Goal: Information Seeking & Learning: Get advice/opinions

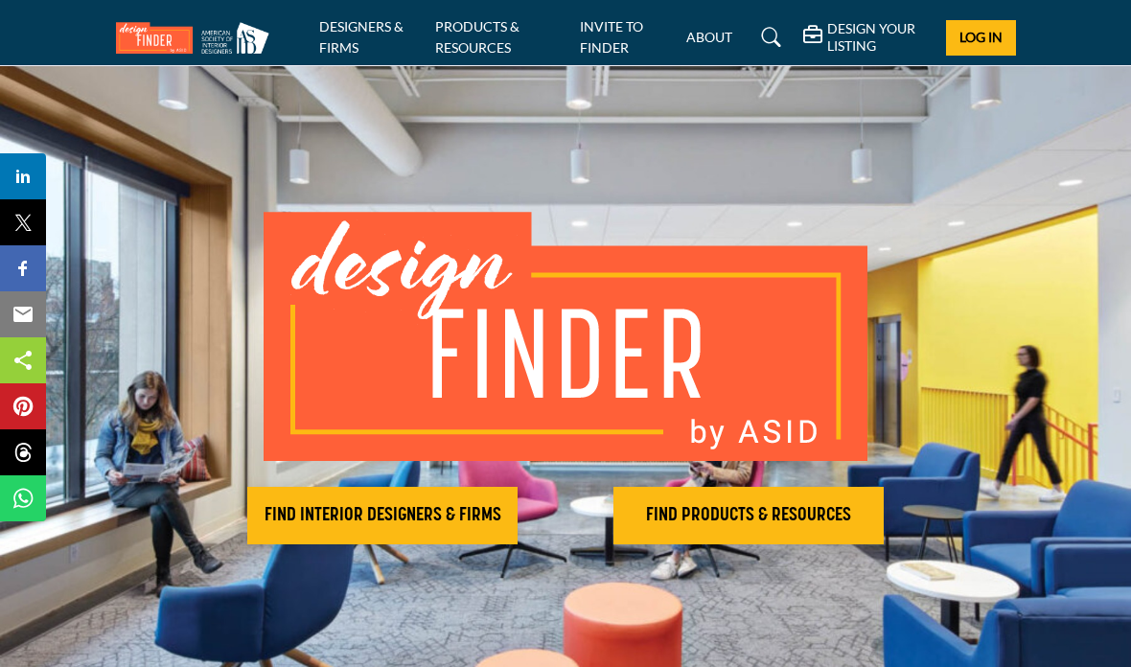
click at [351, 527] on h2 "FIND INTERIOR DESIGNERS & FIRMS" at bounding box center [382, 515] width 259 height 23
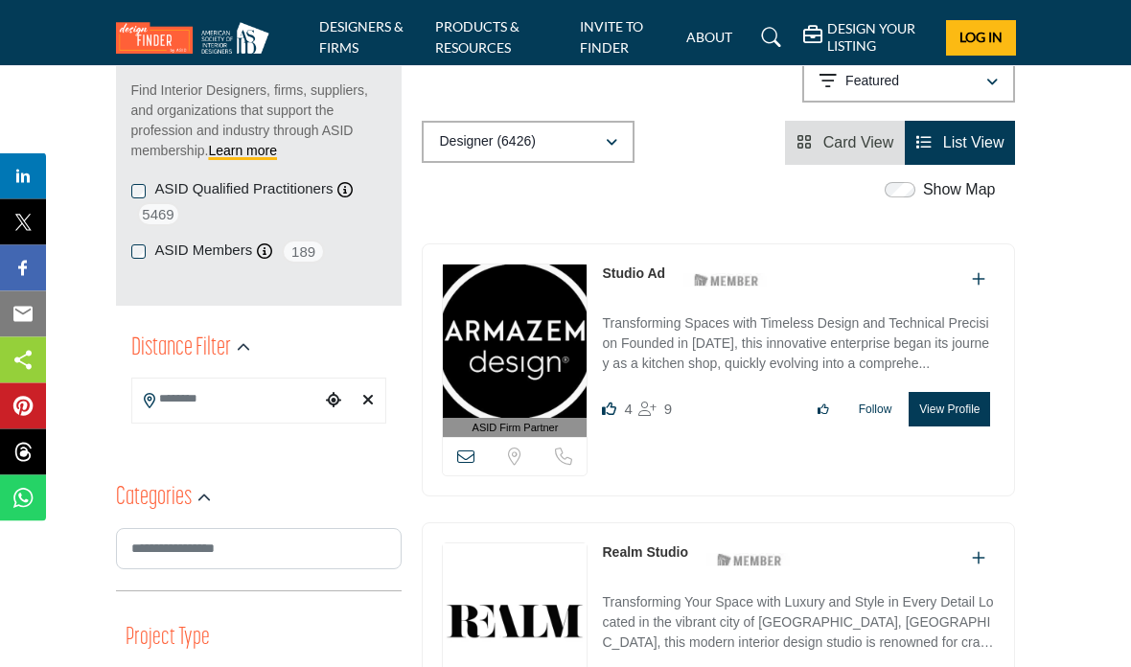
scroll to position [297, 0]
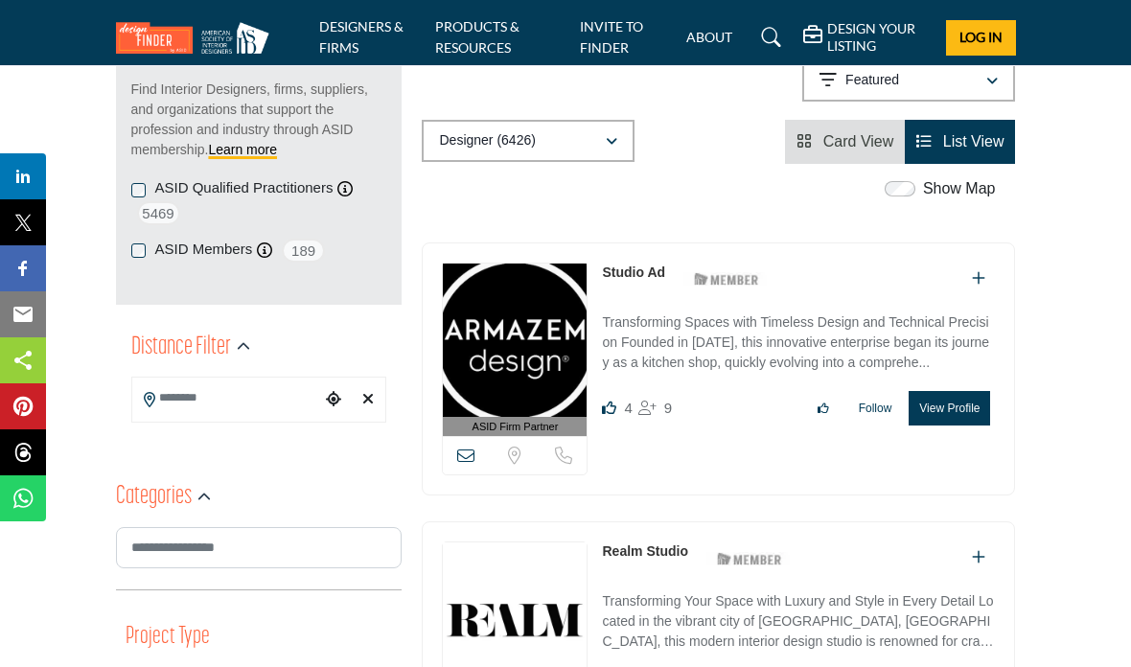
click at [215, 387] on input "Search Location" at bounding box center [226, 398] width 189 height 37
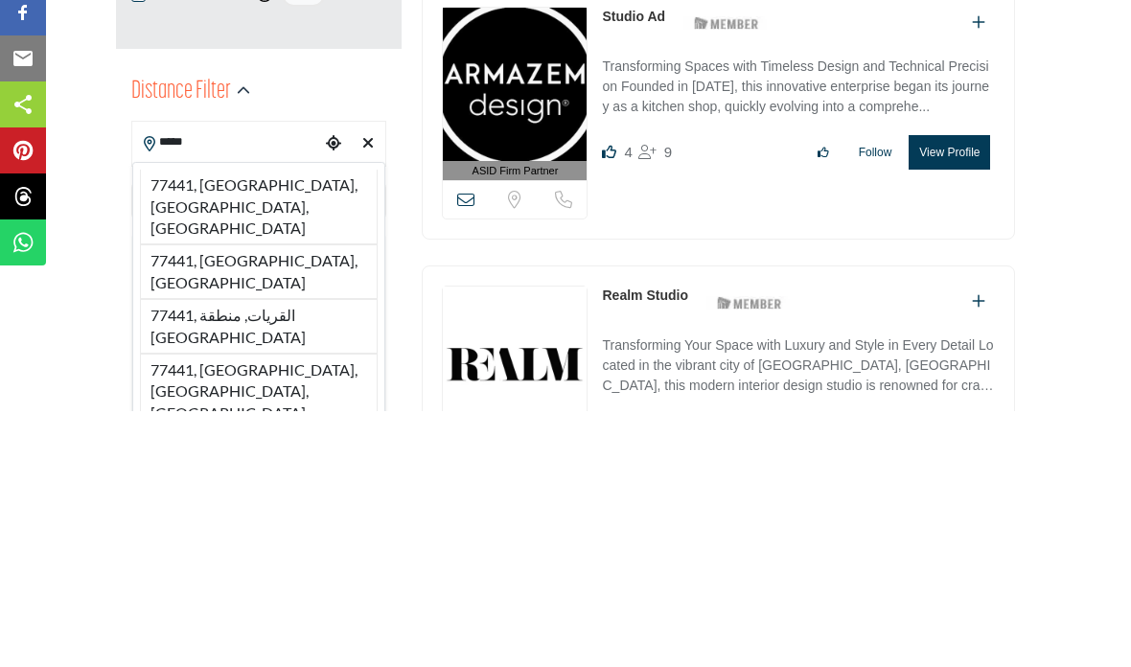
click at [241, 426] on li "77441, [GEOGRAPHIC_DATA], [GEOGRAPHIC_DATA], [GEOGRAPHIC_DATA]" at bounding box center [259, 463] width 239 height 75
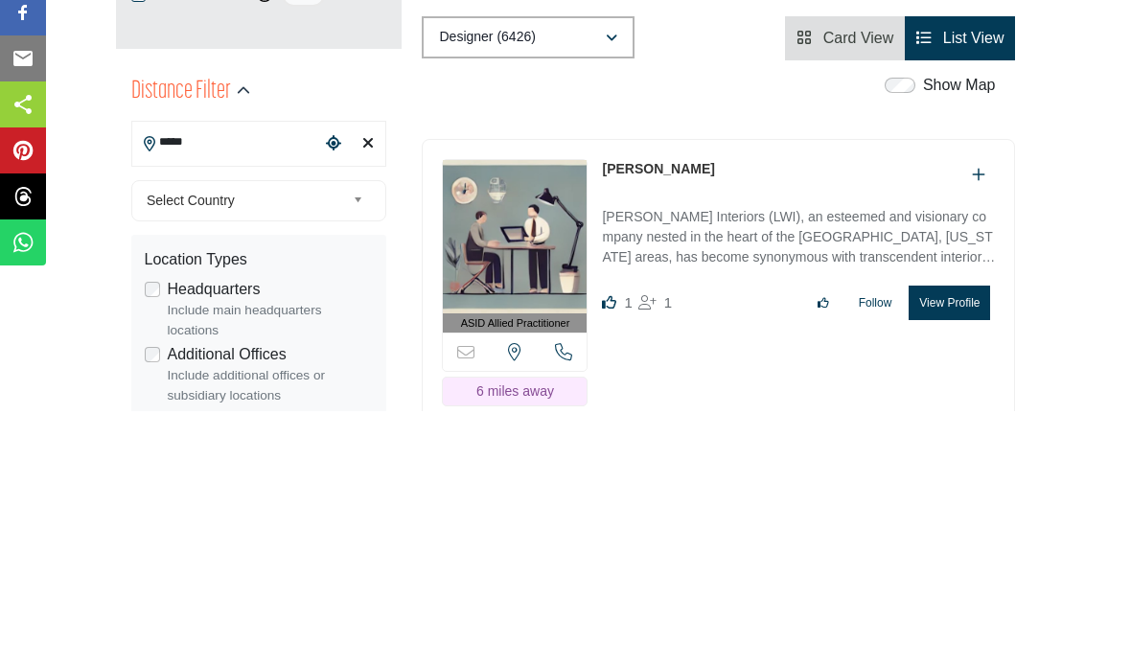
type input "**********"
type input "***"
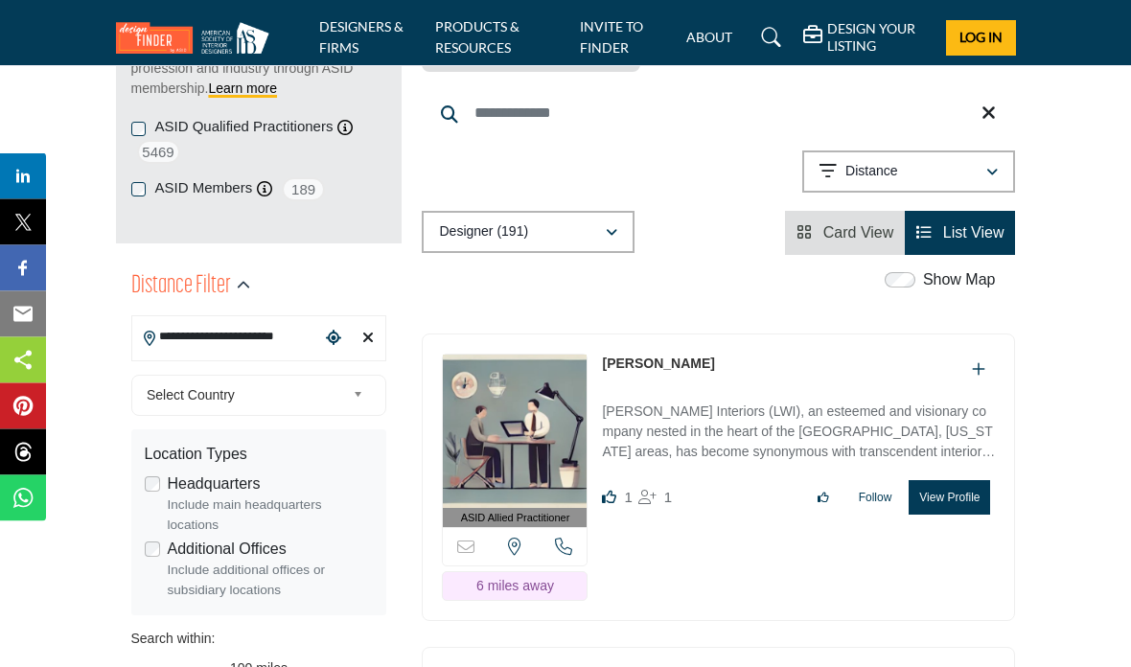
scroll to position [362, 0]
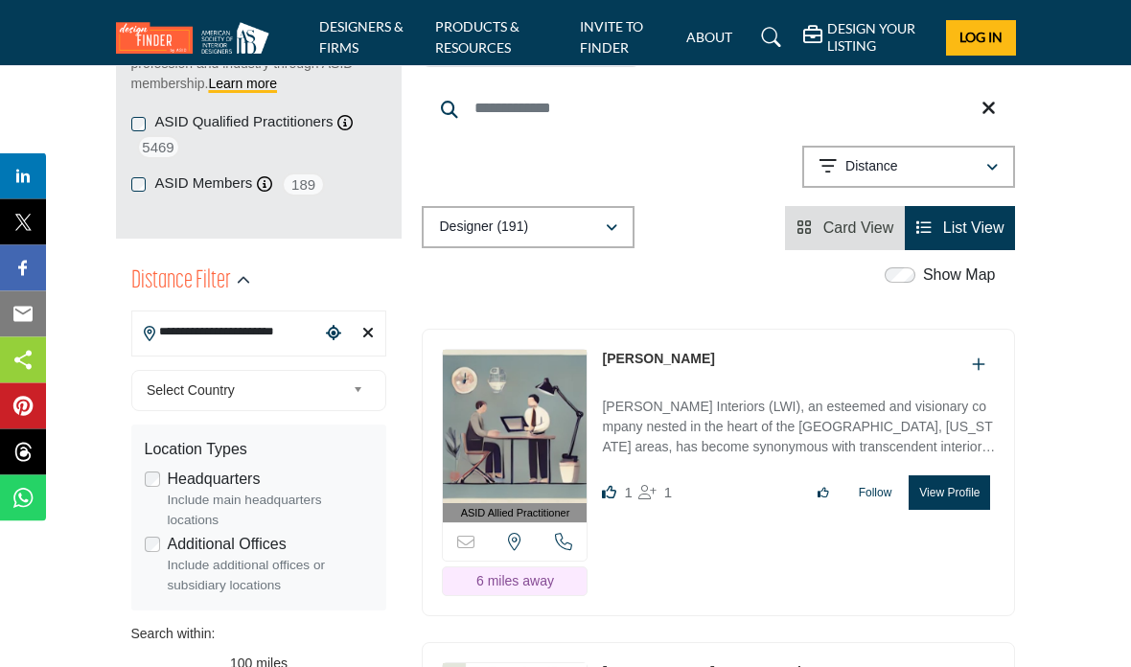
click at [953, 477] on button "View Profile" at bounding box center [949, 494] width 81 height 35
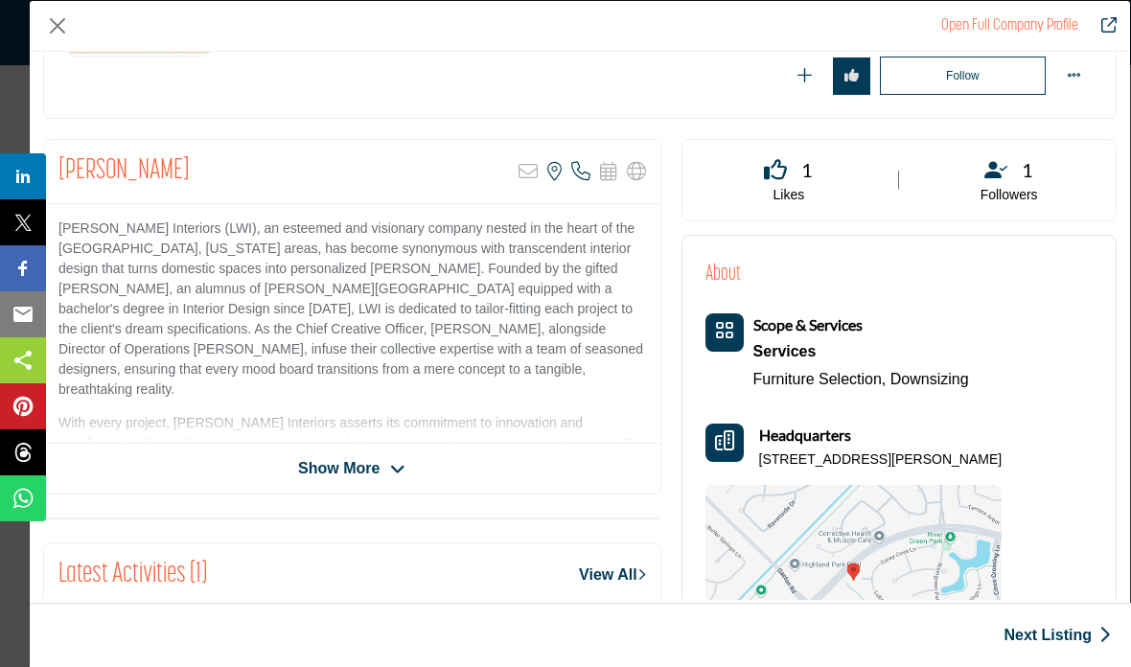
scroll to position [271, 0]
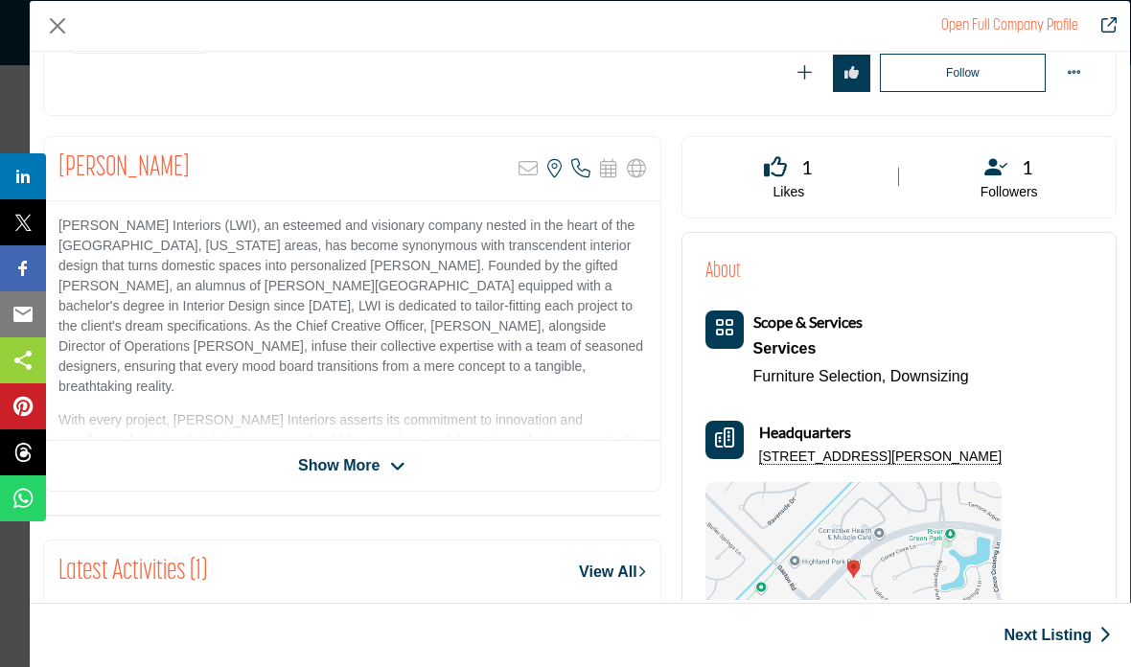
click at [383, 457] on span "Show More" at bounding box center [351, 465] width 107 height 23
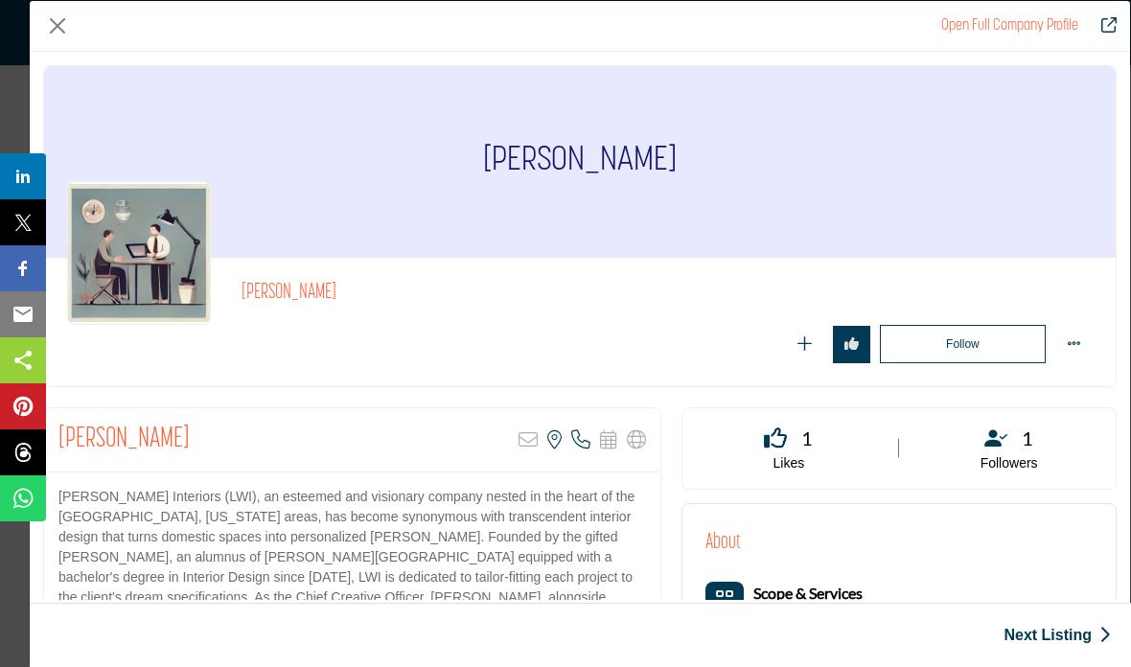
scroll to position [0, 0]
click at [65, 39] on button "Close" at bounding box center [57, 26] width 29 height 29
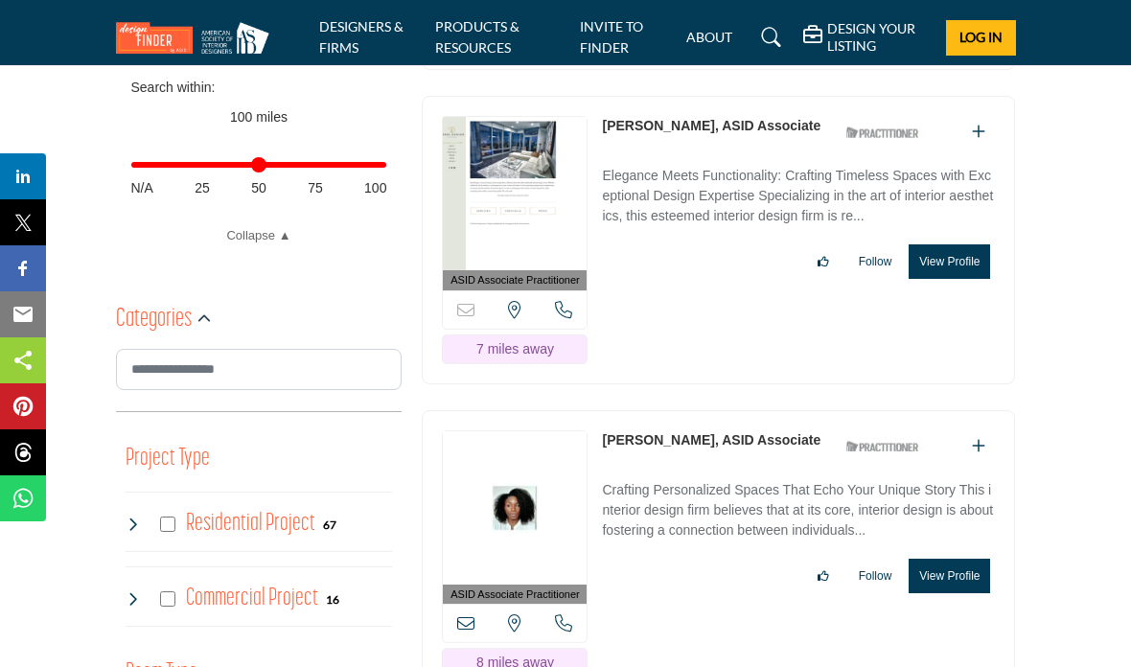
scroll to position [917, 0]
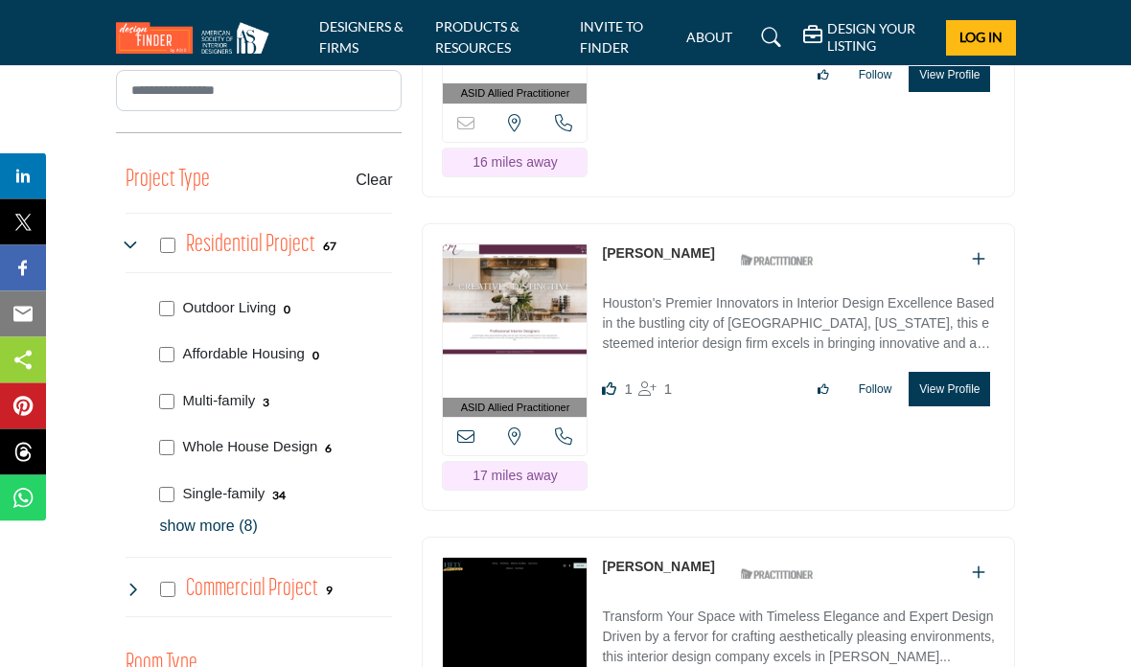
scroll to position [1189, 0]
click at [204, 530] on p "show more (8)" at bounding box center [276, 526] width 233 height 23
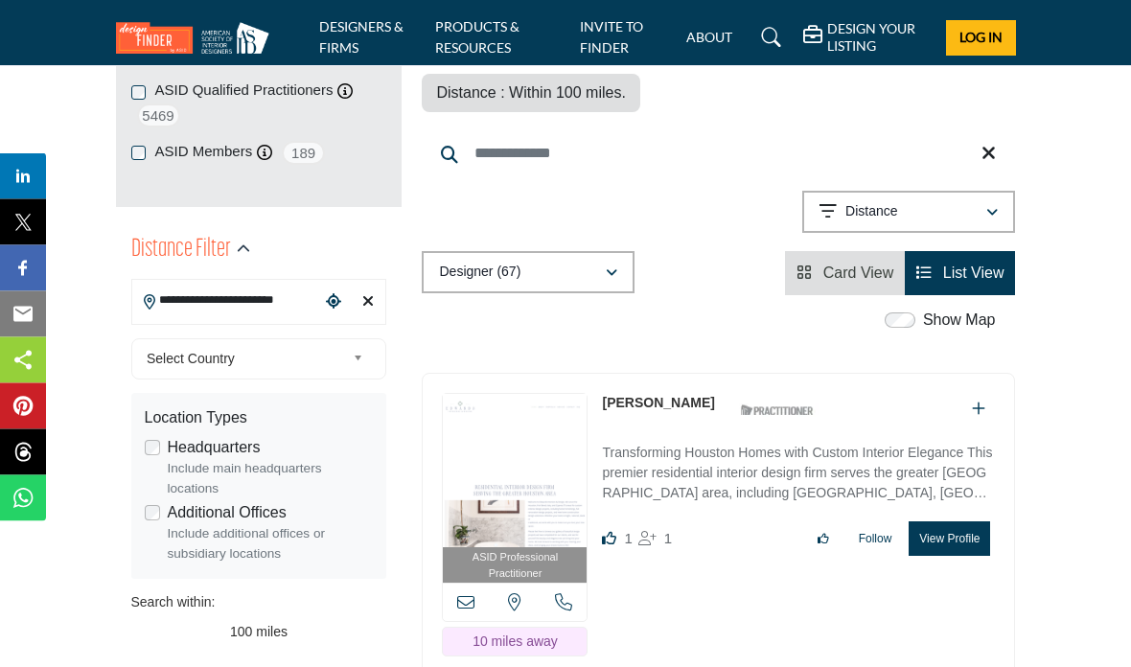
scroll to position [395, 0]
click at [961, 522] on button "View Profile" at bounding box center [949, 539] width 81 height 35
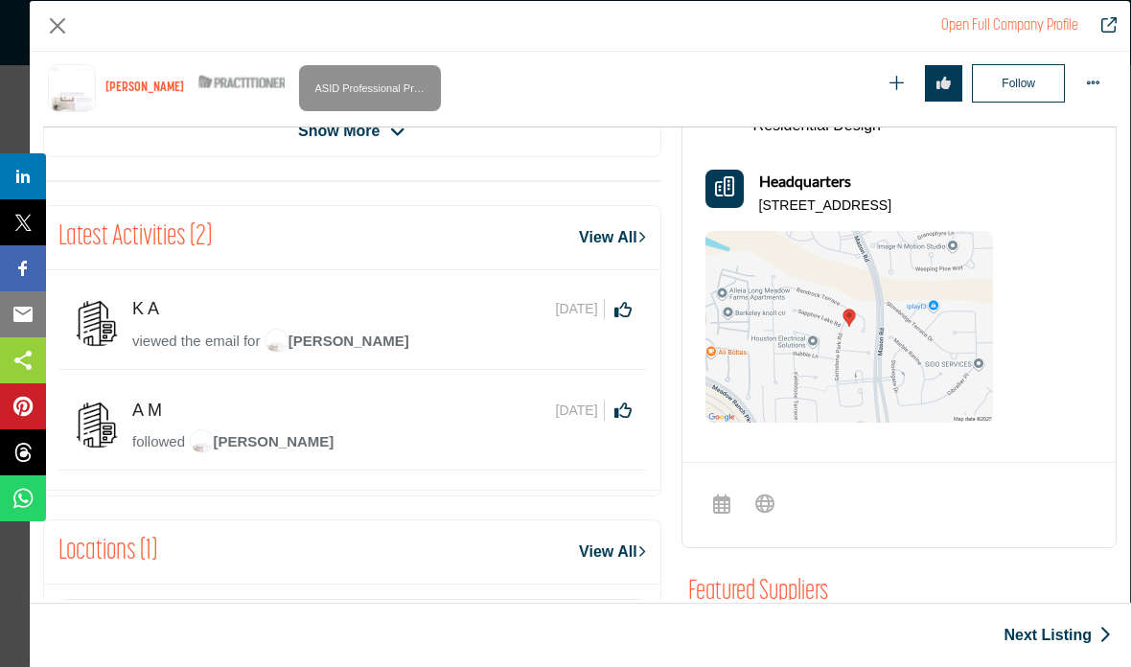
scroll to position [696, 0]
click at [57, 31] on button "Close" at bounding box center [57, 26] width 29 height 29
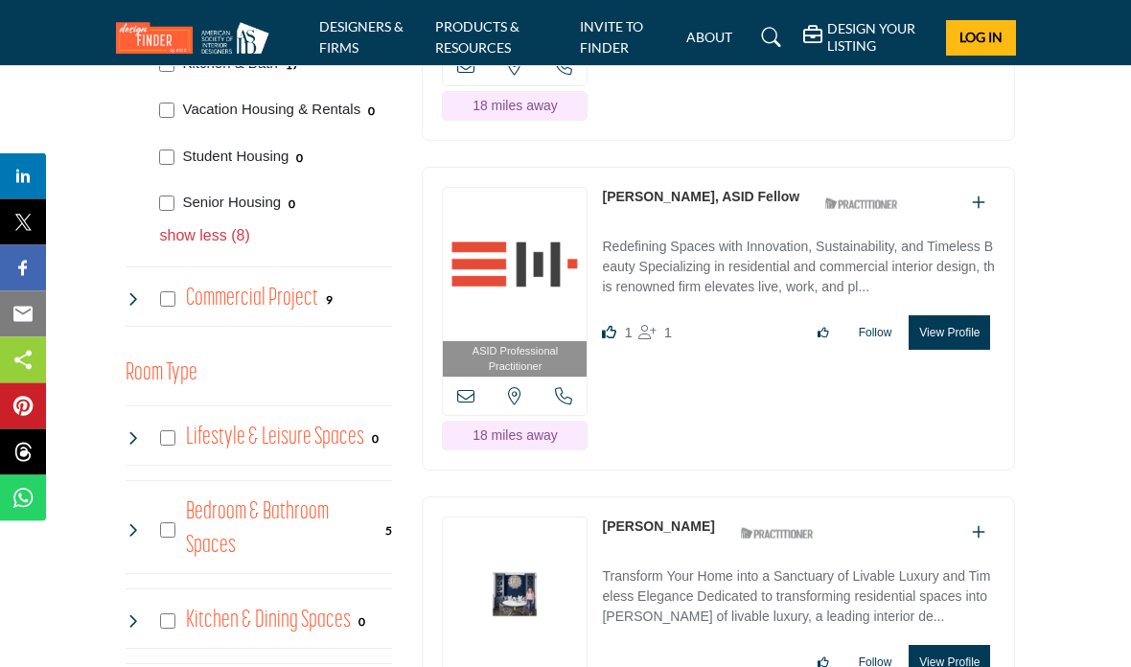
scroll to position [1875, 0]
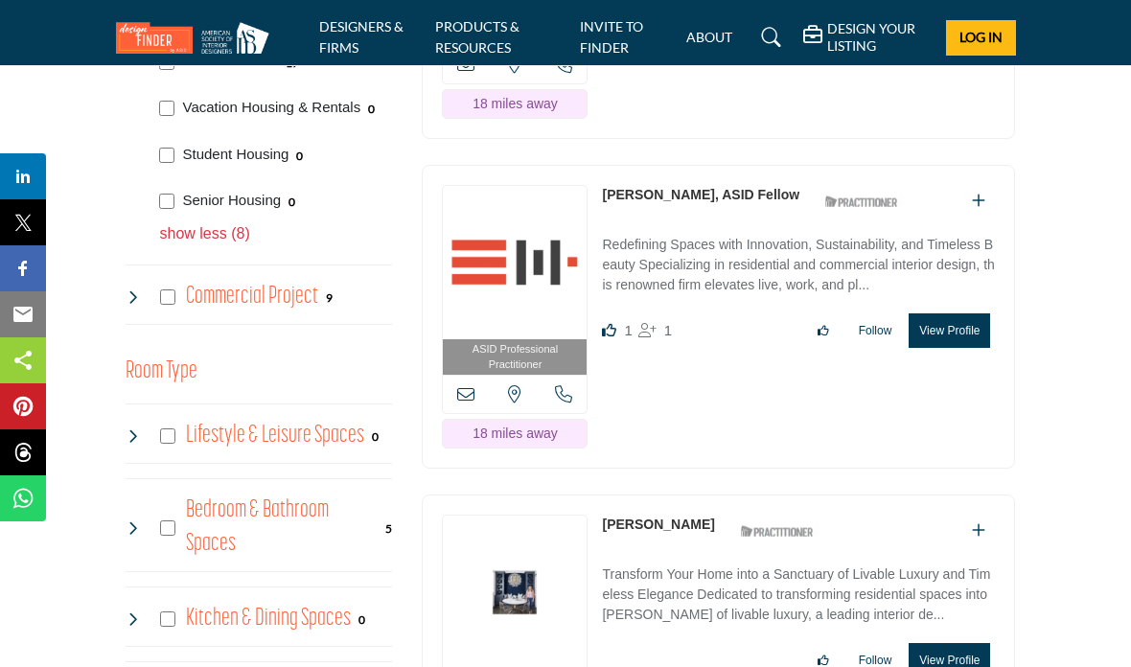
click at [954, 314] on button "View Profile" at bounding box center [949, 331] width 81 height 35
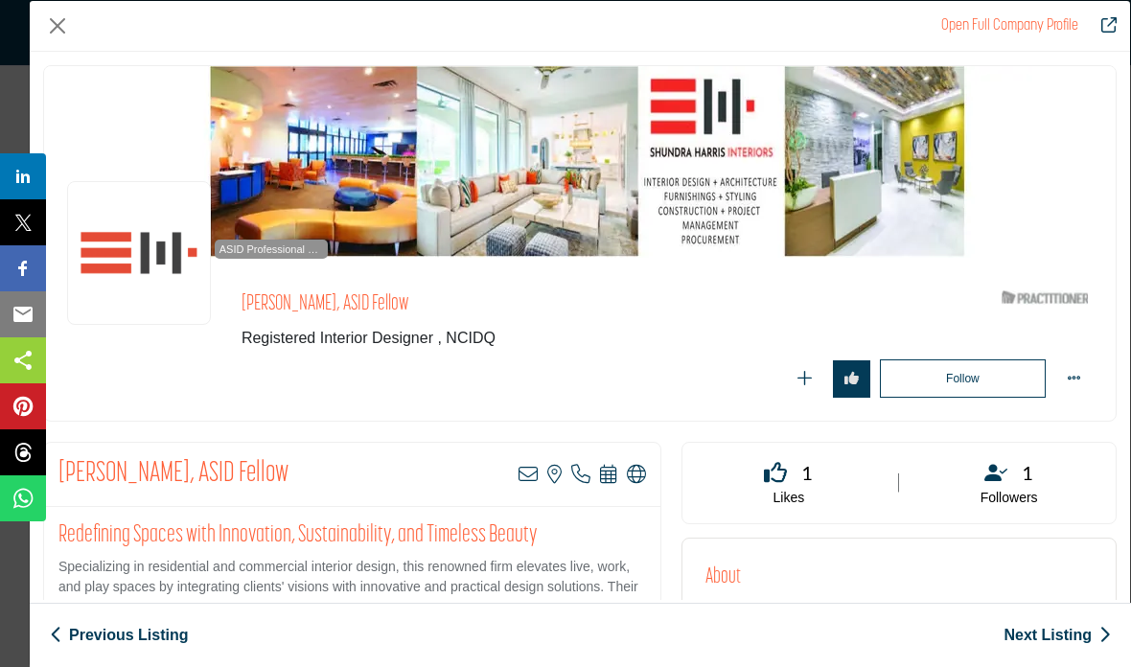
scroll to position [0, 0]
click at [61, 30] on button "Close" at bounding box center [57, 26] width 29 height 29
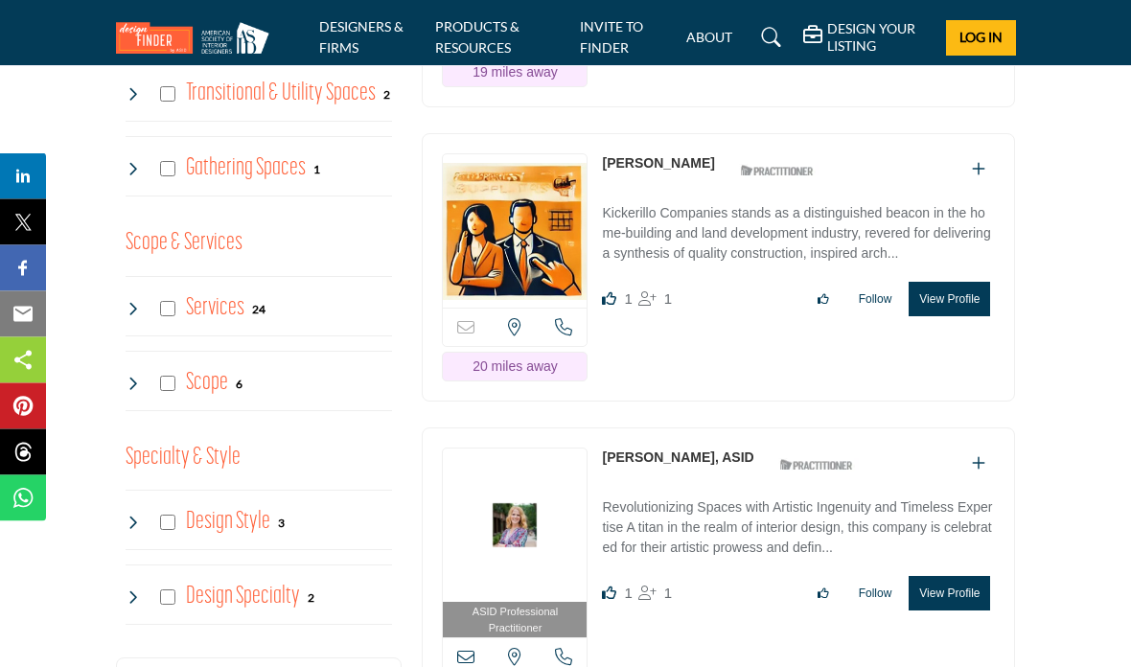
scroll to position [2549, 0]
click at [965, 283] on button "View Profile" at bounding box center [949, 300] width 81 height 35
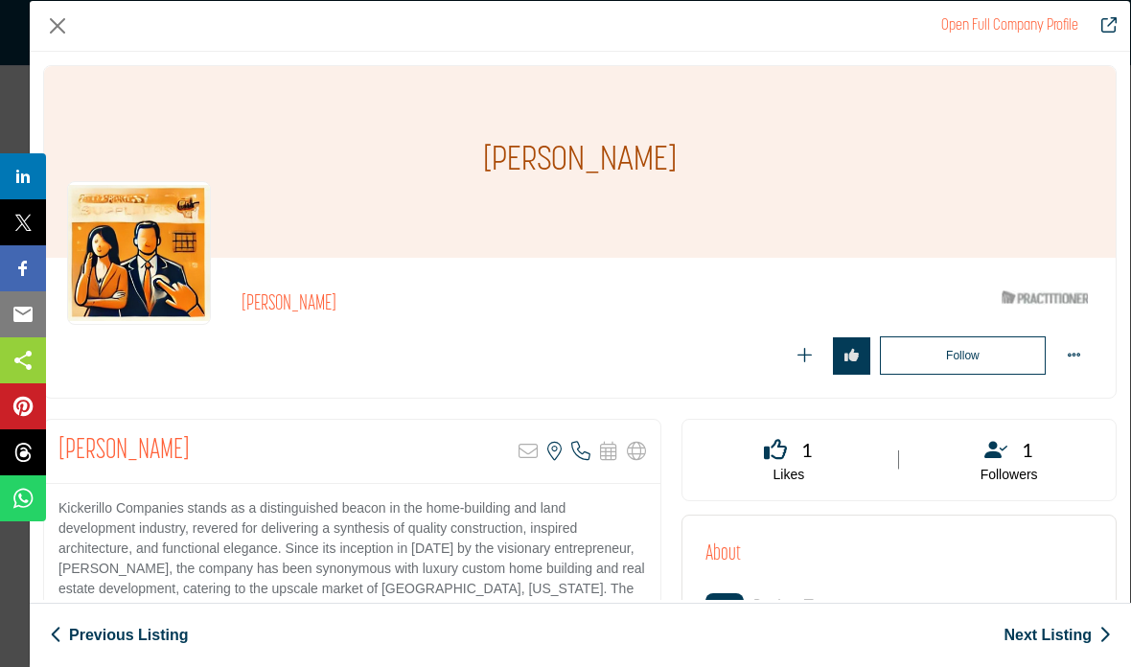
scroll to position [0, 0]
click at [55, 28] on button "Close" at bounding box center [57, 26] width 29 height 29
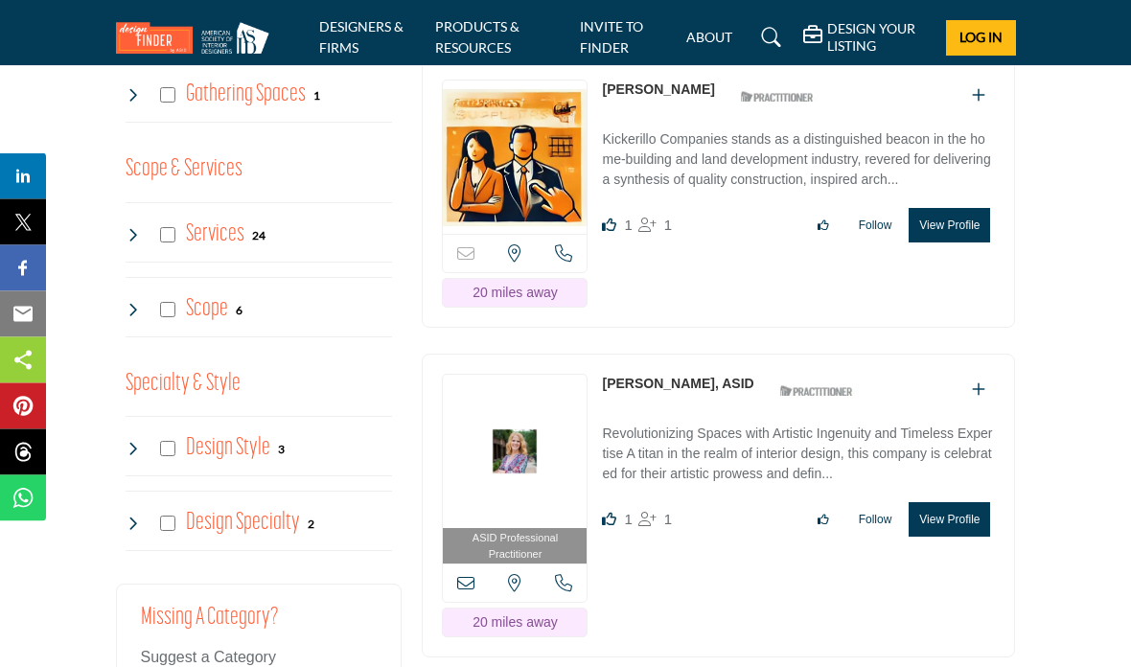
scroll to position [2624, 0]
click at [960, 502] on button "View Profile" at bounding box center [949, 519] width 81 height 35
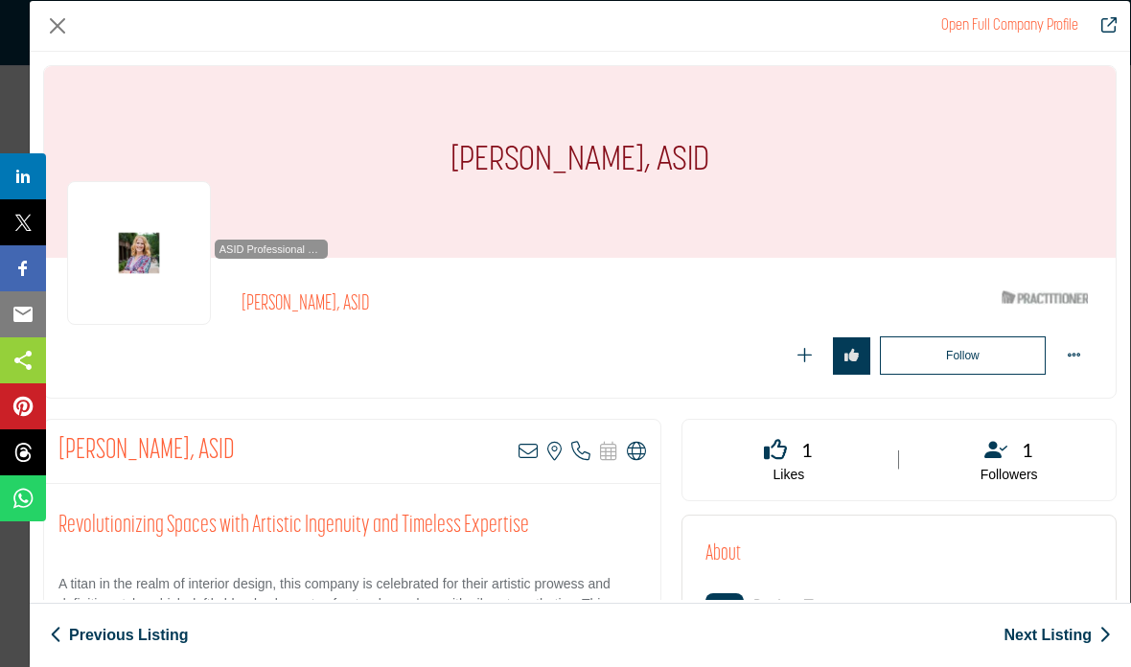
scroll to position [0, 0]
click at [55, 27] on button "Close" at bounding box center [57, 26] width 29 height 29
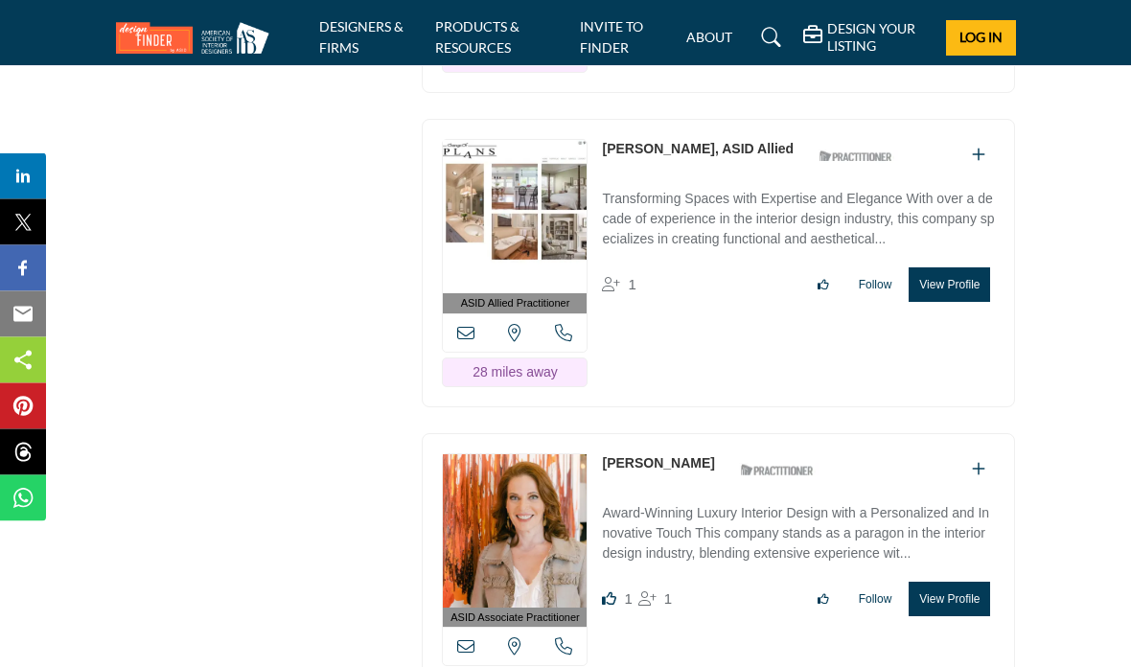
scroll to position [7951, 0]
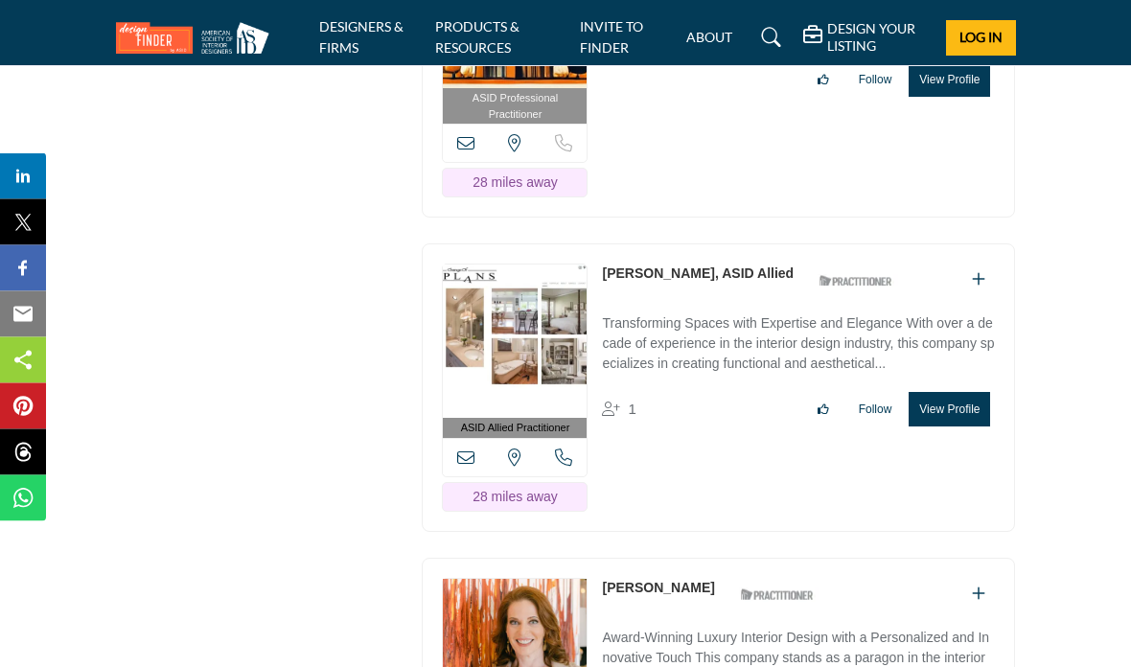
click at [944, 393] on button "View Profile" at bounding box center [949, 410] width 81 height 35
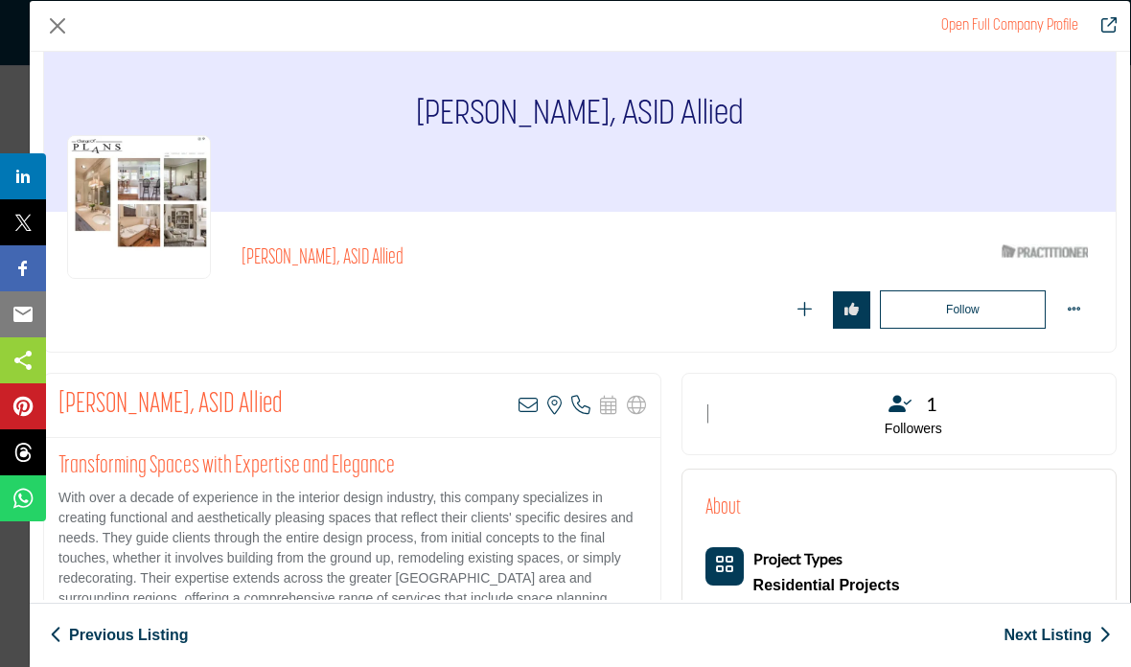
scroll to position [47, 0]
click at [161, 226] on img "Company Data Modal" at bounding box center [139, 206] width 144 height 144
click at [164, 204] on img "Company Data Modal" at bounding box center [139, 206] width 144 height 144
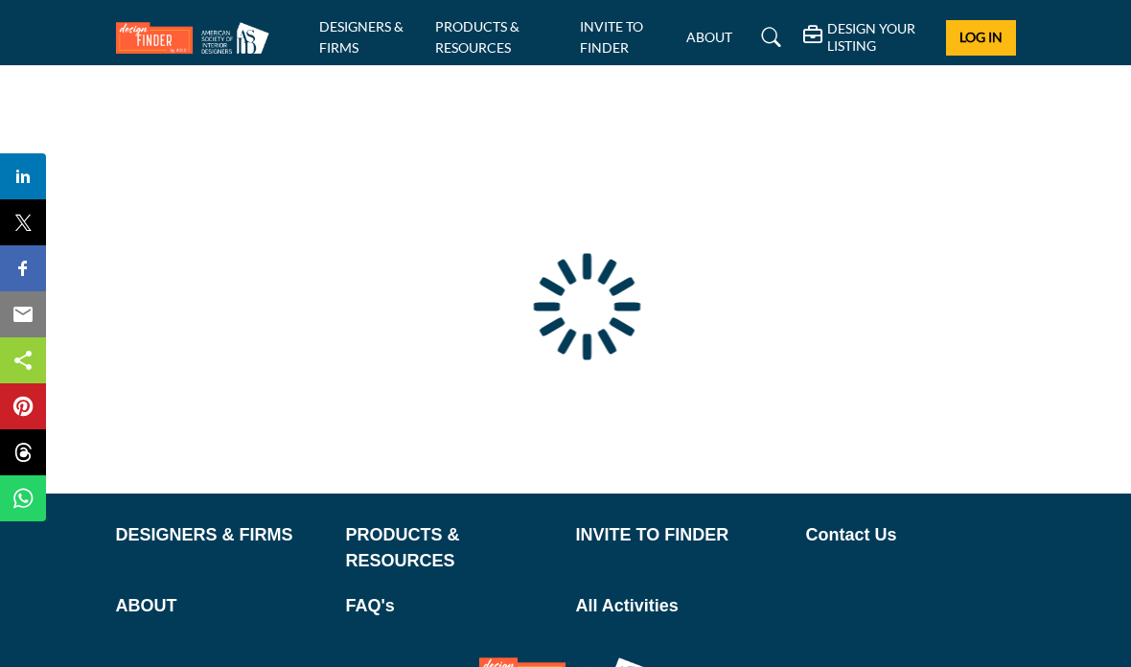
scroll to position [77, 0]
type input "**********"
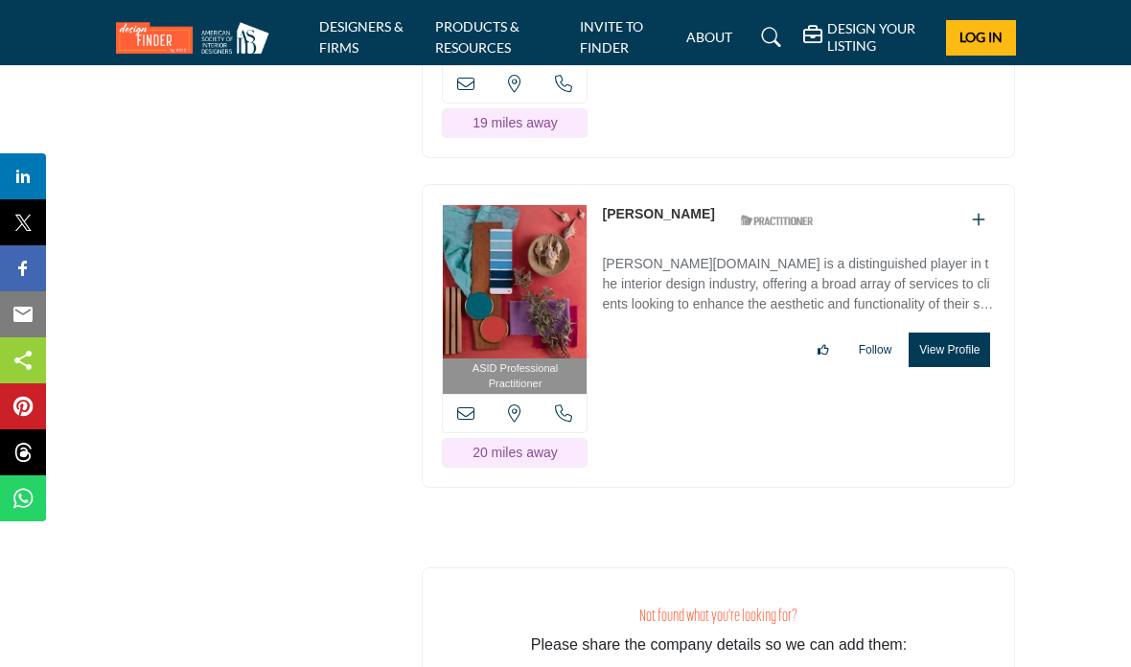
scroll to position [6812, 0]
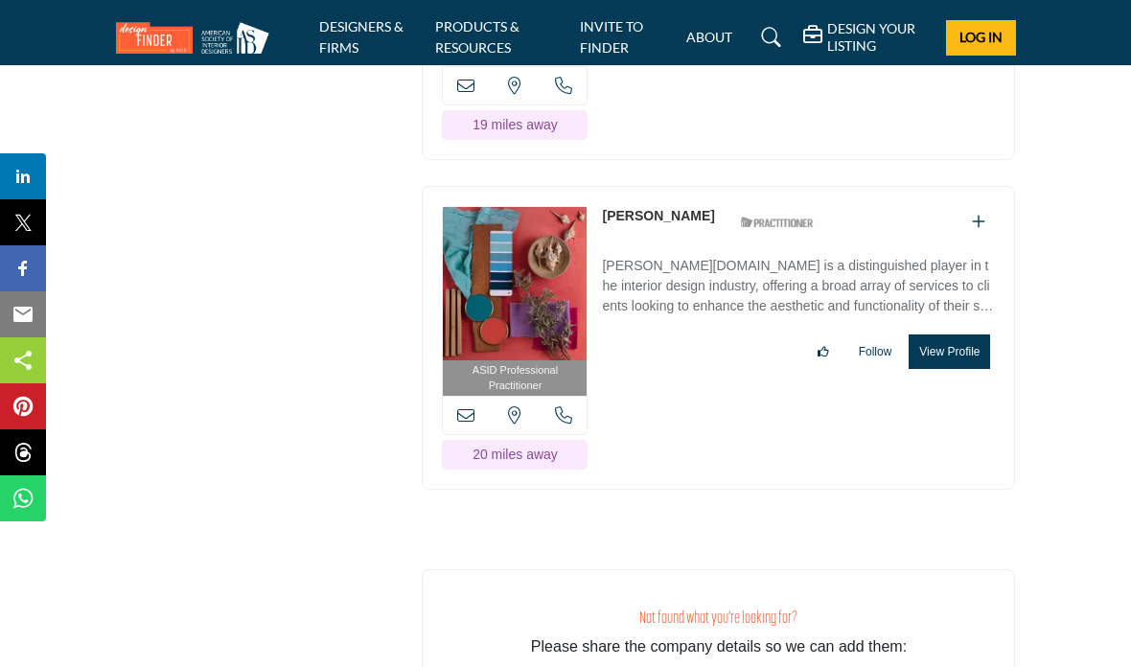
click at [958, 361] on button "View Profile" at bounding box center [949, 352] width 81 height 35
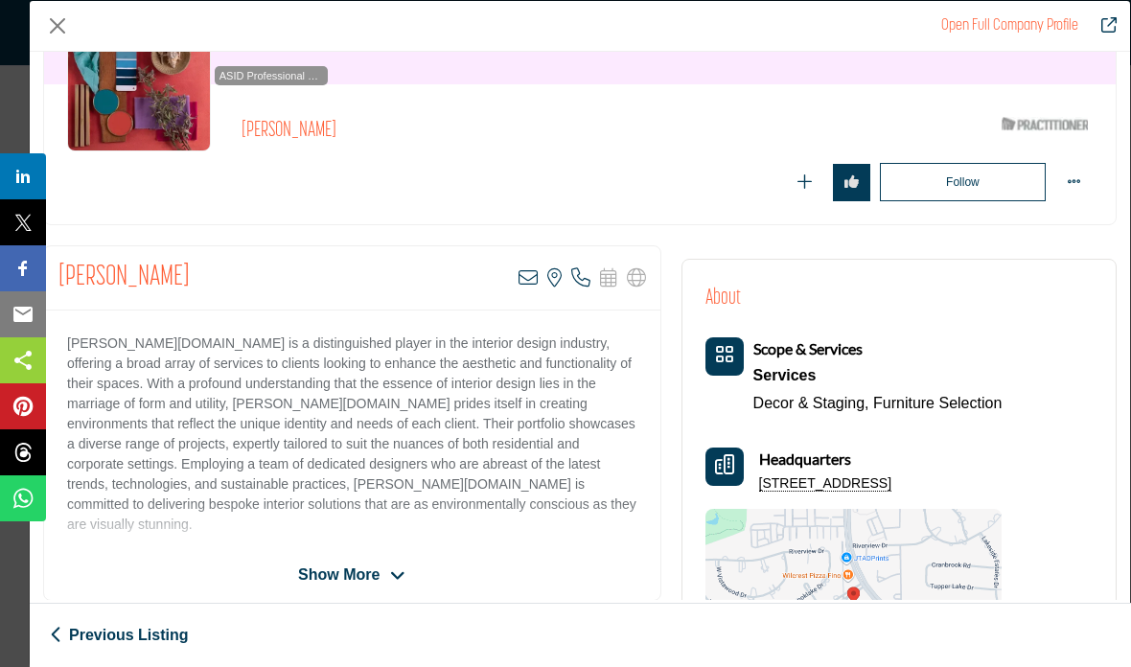
scroll to position [170, 0]
